Goal: Find specific page/section: Find specific page/section

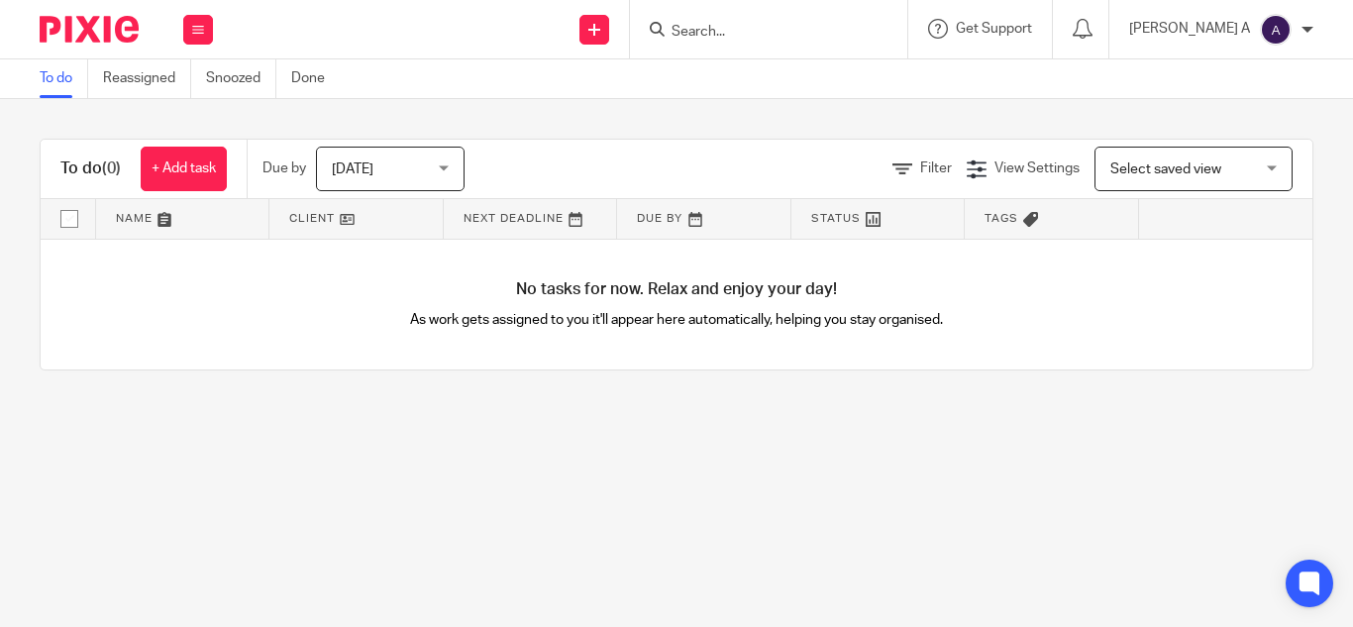
click at [772, 19] on form at bounding box center [775, 29] width 211 height 25
click at [763, 24] on input "Search" at bounding box center [759, 33] width 178 height 18
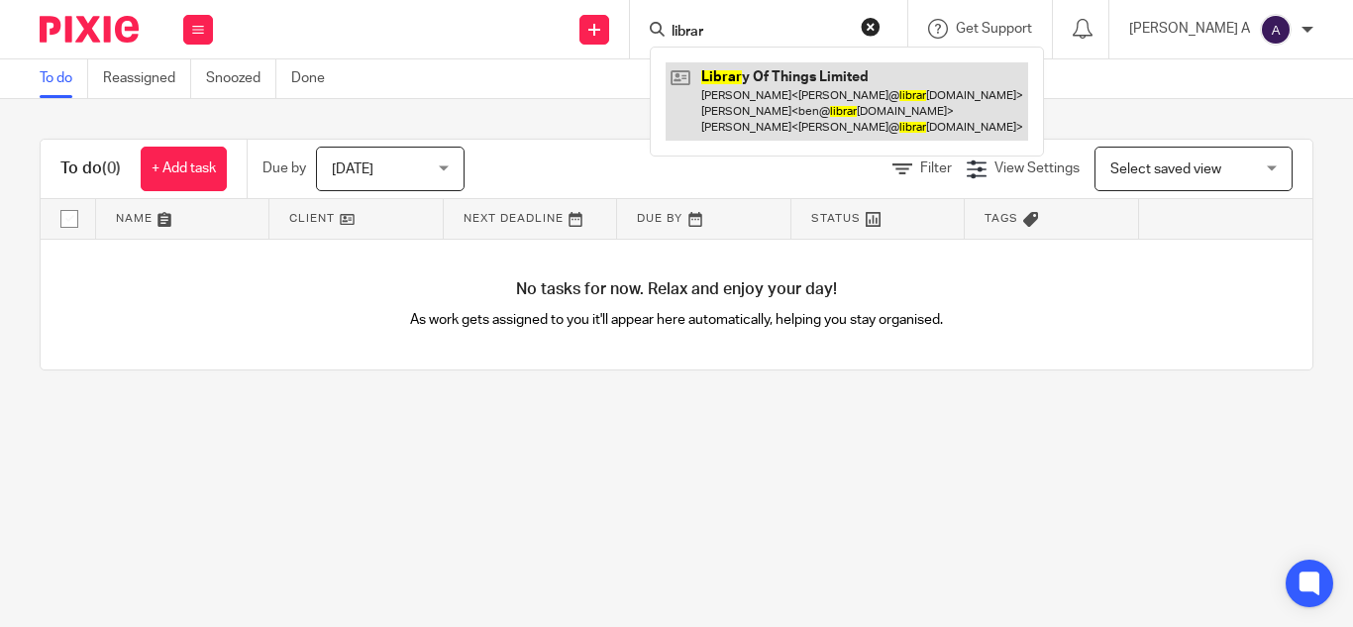
type input "librar"
click at [873, 105] on link at bounding box center [847, 101] width 363 height 78
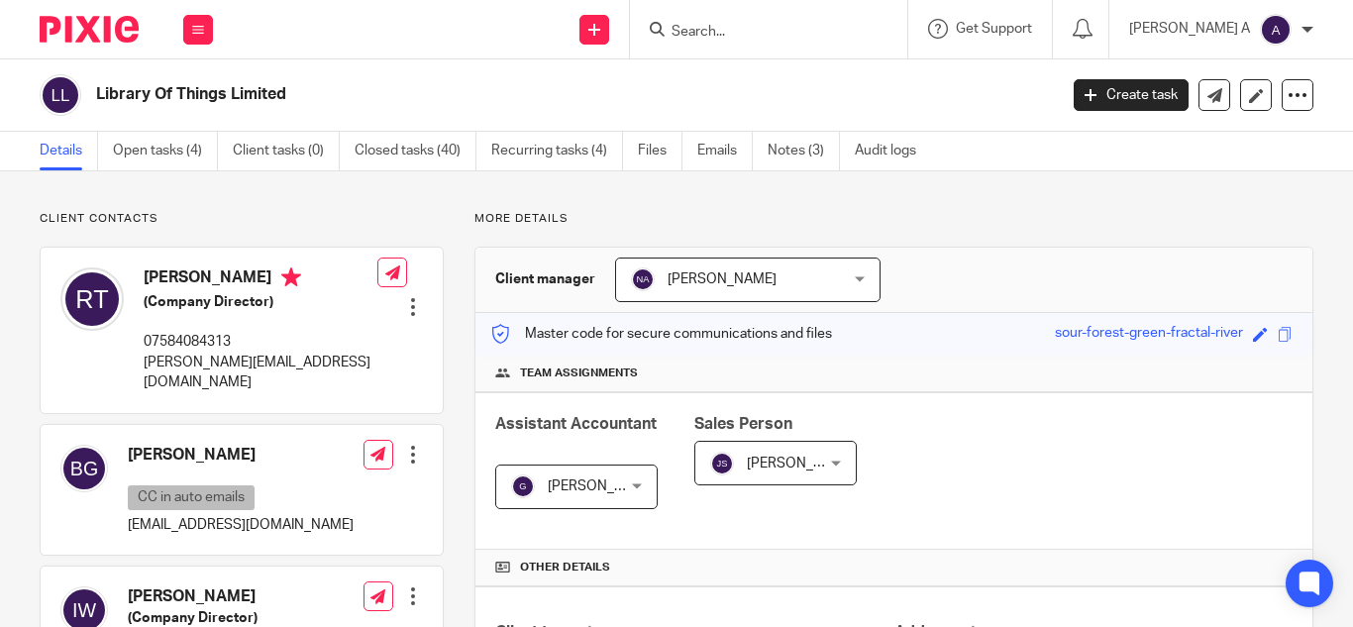
scroll to position [693, 0]
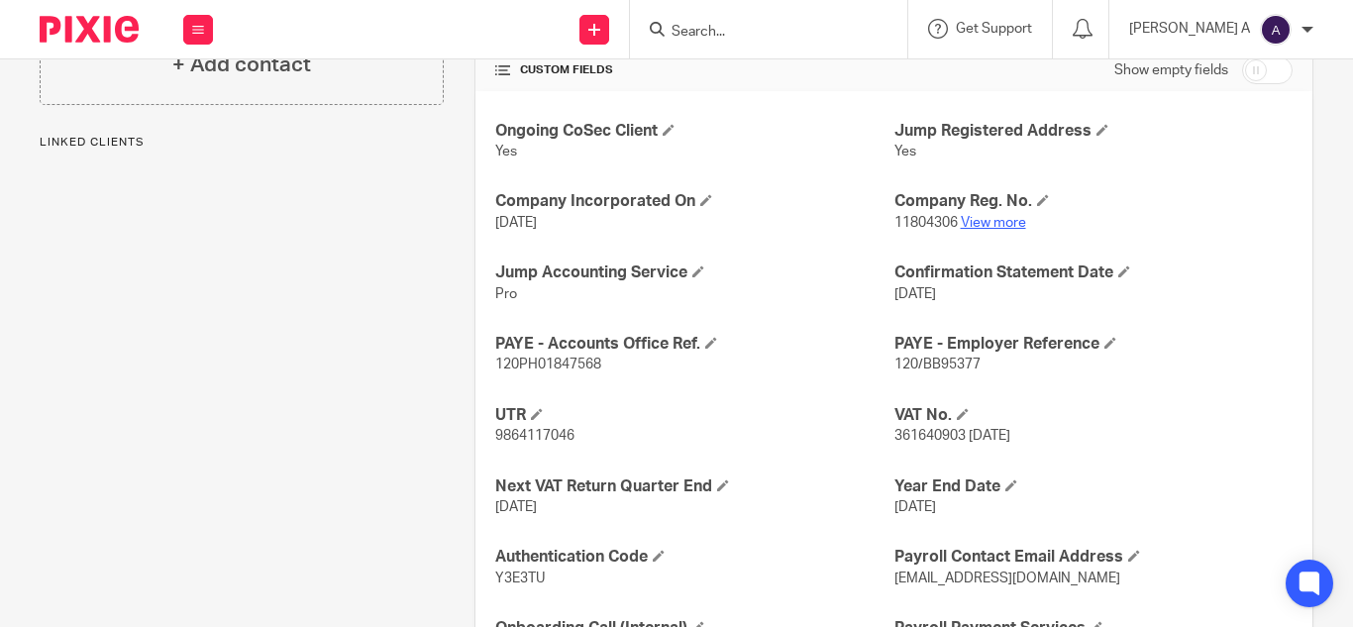
click at [983, 221] on link "View more" at bounding box center [993, 223] width 65 height 14
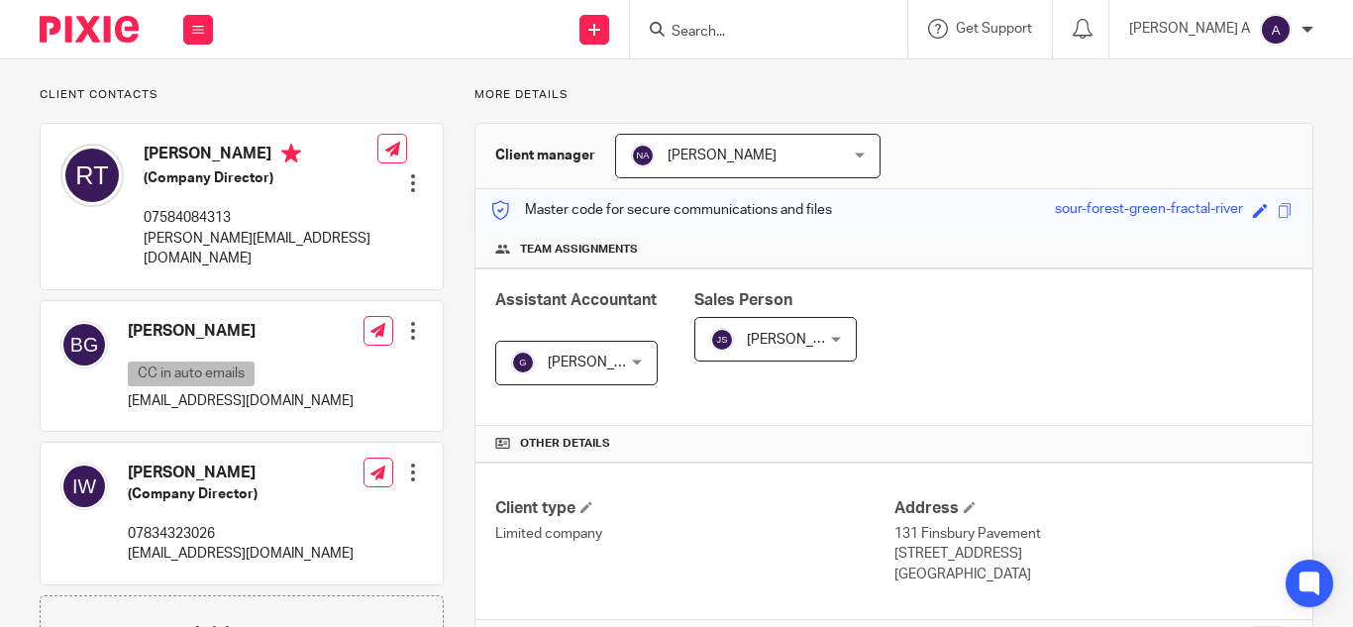
scroll to position [0, 0]
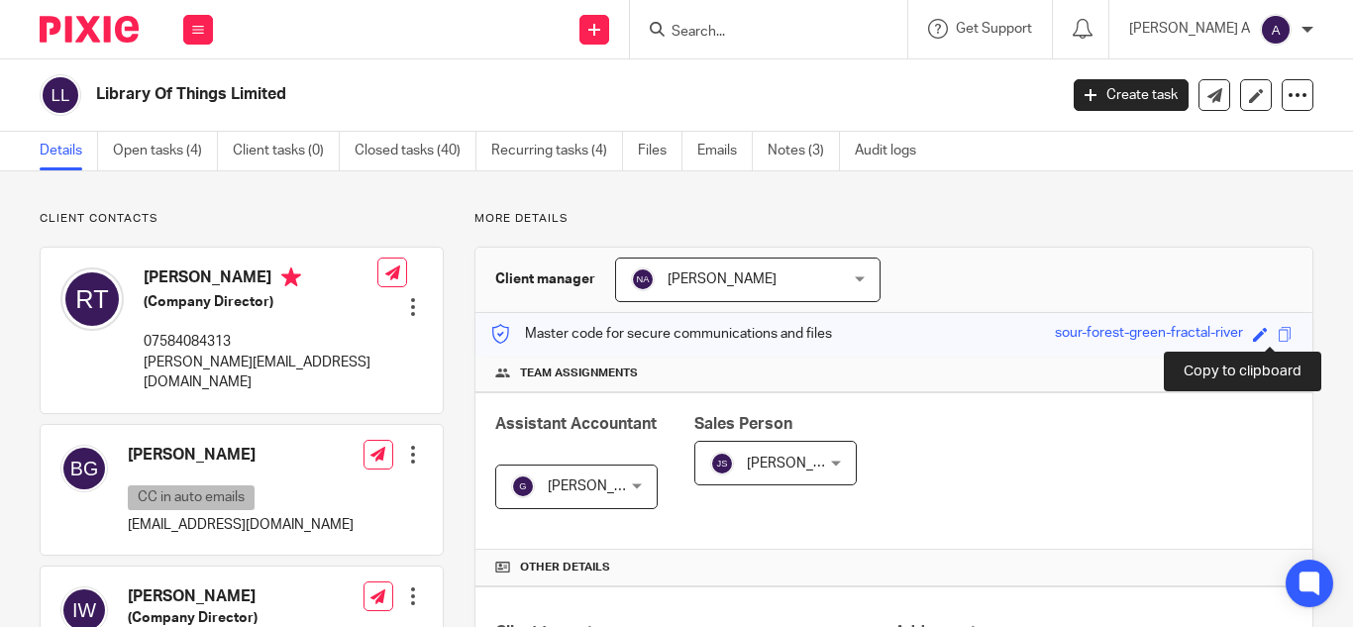
click at [1278, 338] on span at bounding box center [1285, 334] width 15 height 15
click at [1278, 337] on span at bounding box center [1285, 334] width 15 height 15
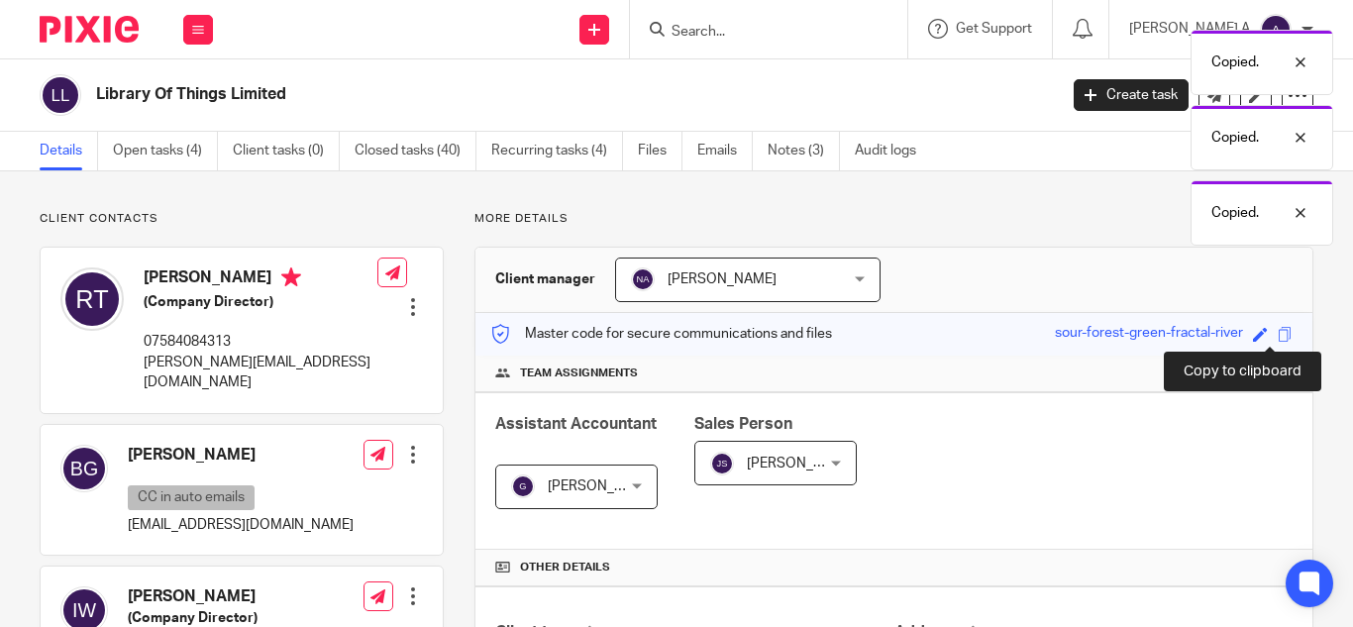
click at [1278, 337] on span at bounding box center [1285, 334] width 15 height 15
click at [1262, 321] on div "Copied. Copied. Copied. Copied." at bounding box center [1005, 170] width 657 height 301
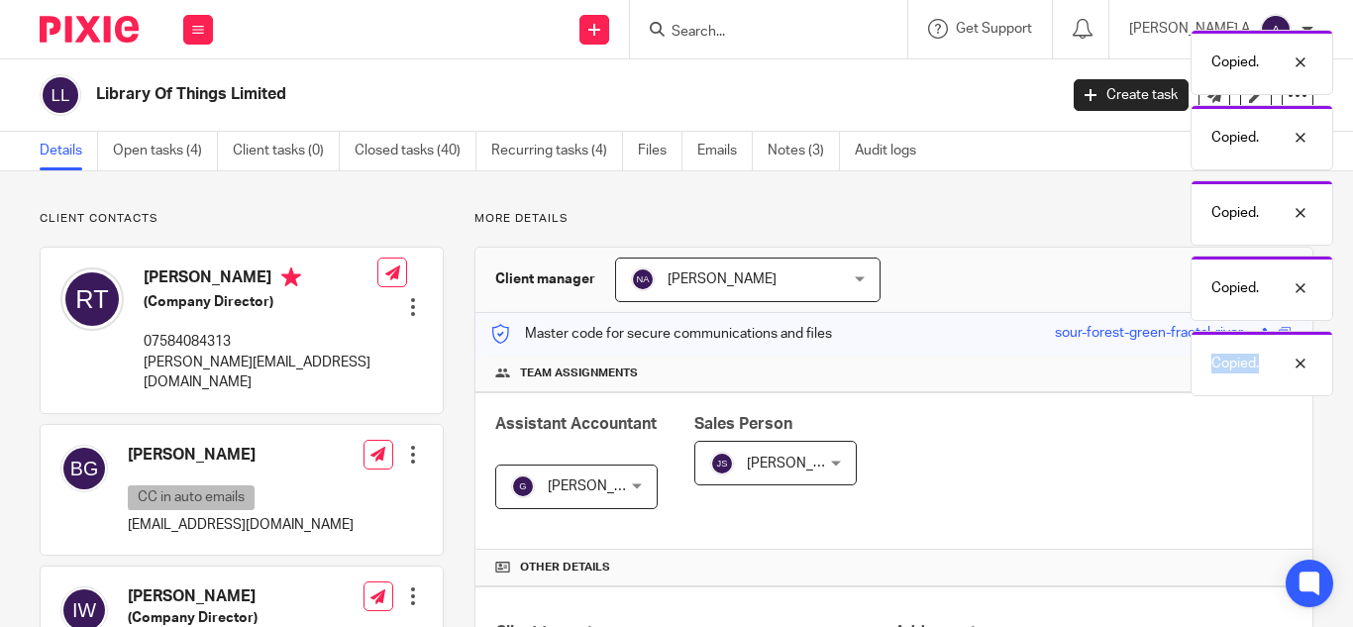
click at [1262, 337] on div "Copied." at bounding box center [1262, 363] width 143 height 65
